Goal: Task Accomplishment & Management: Complete application form

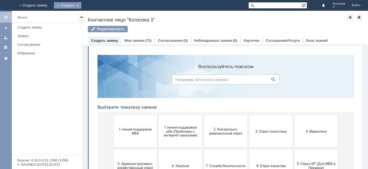
click at [81, 5] on div "Создать" at bounding box center [68, 5] width 28 height 6
click at [96, 16] on link "Заявка" at bounding box center [75, 16] width 41 height 6
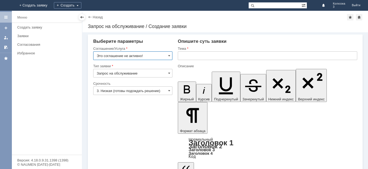
click at [168, 55] on input "Это соглашение не активно!" at bounding box center [132, 56] width 79 height 9
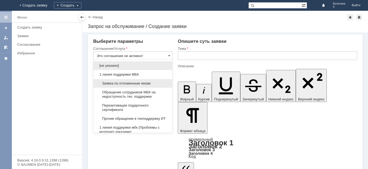
click at [138, 83] on span "Заявка по отложенным чекам" at bounding box center [133, 83] width 72 height 4
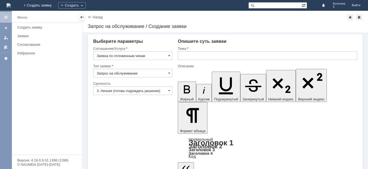
type input "Заявка по отложенным чекам"
click at [169, 92] on span at bounding box center [169, 91] width 2 height 4
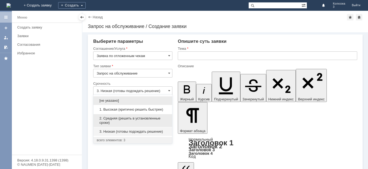
click at [129, 118] on span "2. Средняя (решить в установленные сроки)" at bounding box center [133, 121] width 72 height 9
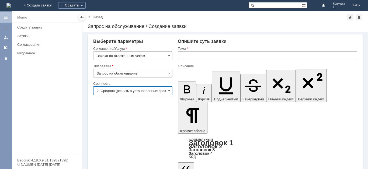
type input "2. Средняя (решить в установленные сроки)"
click at [184, 58] on input "text" at bounding box center [268, 56] width 180 height 9
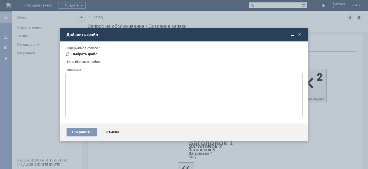
click at [82, 55] on div "Выбрать файл" at bounding box center [84, 54] width 26 height 4
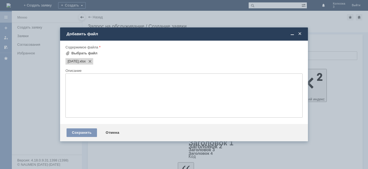
click at [298, 35] on span at bounding box center [300, 34] width 5 height 5
